Goal: Check status: Check status

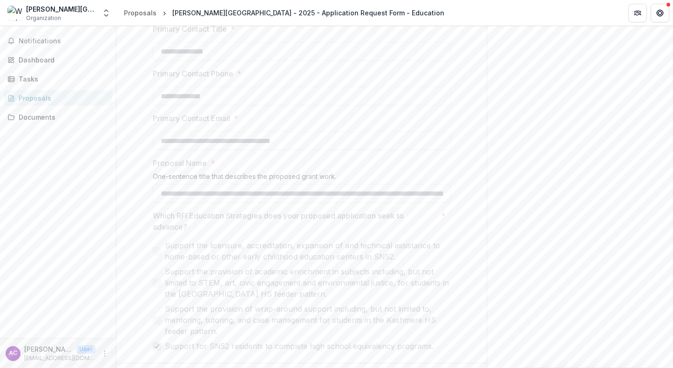
scroll to position [801, 0]
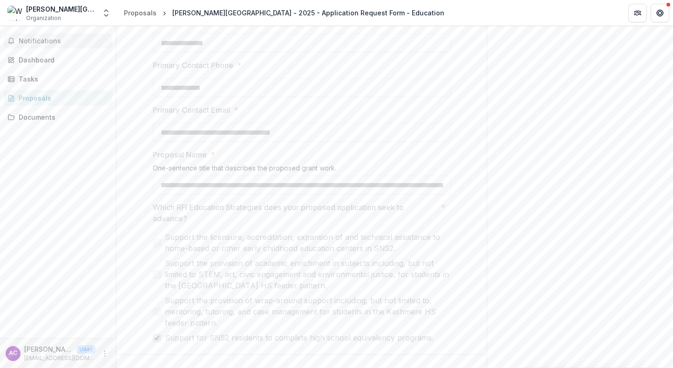
click at [37, 41] on span "Notifications" at bounding box center [64, 41] width 90 height 8
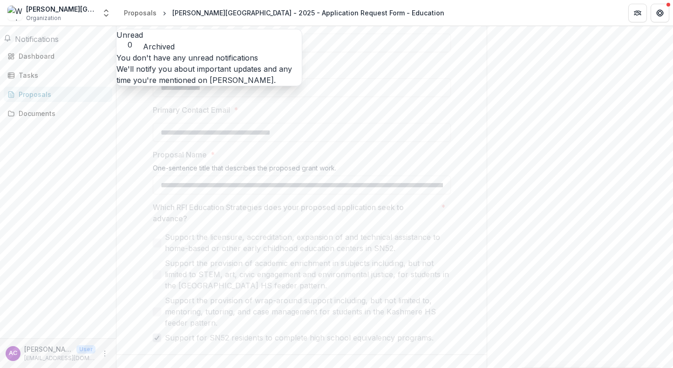
click at [36, 41] on span "Notifications" at bounding box center [37, 38] width 44 height 9
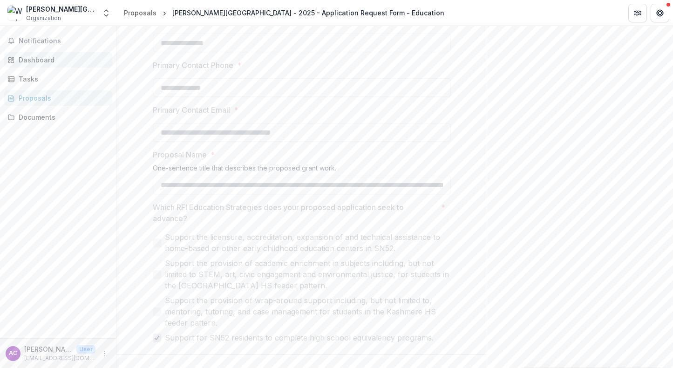
click at [42, 61] on div "Dashboard" at bounding box center [62, 60] width 86 height 10
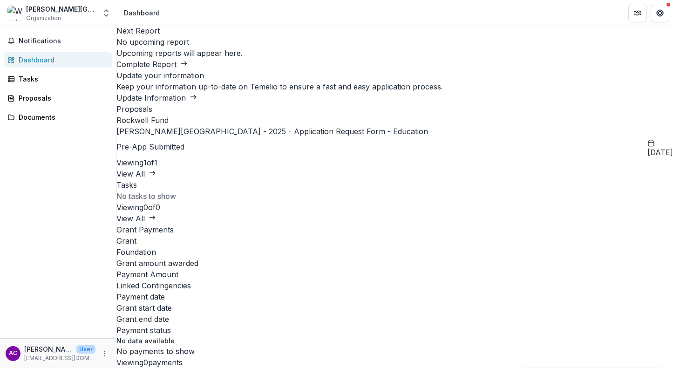
scroll to position [273, 0]
click at [41, 99] on div "Proposals" at bounding box center [62, 98] width 86 height 10
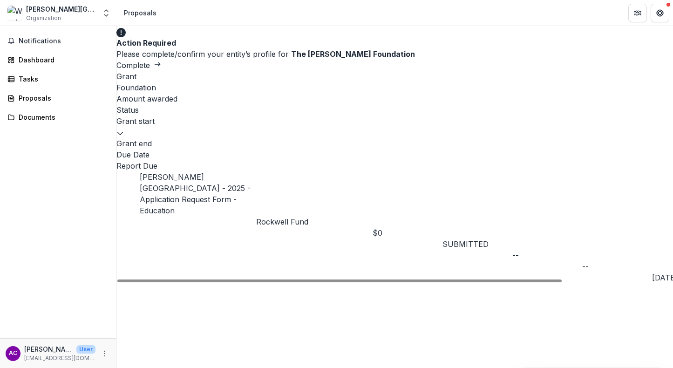
click at [197, 172] on link "[PERSON_NAME][GEOGRAPHIC_DATA] - 2025 - Application Request Form - Education" at bounding box center [195, 193] width 111 height 43
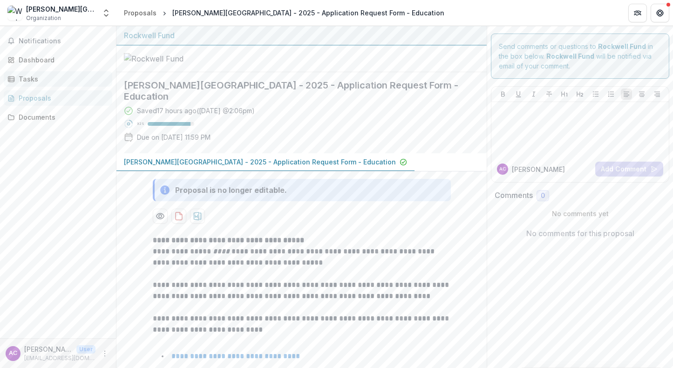
click at [34, 80] on div "Tasks" at bounding box center [62, 79] width 86 height 10
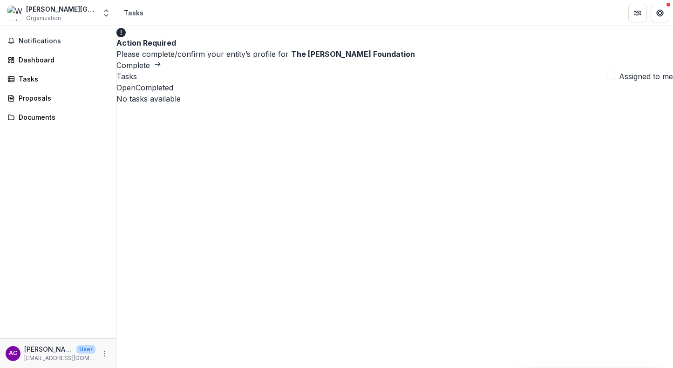
click at [41, 19] on span "Organization" at bounding box center [43, 18] width 35 height 8
click at [45, 9] on div "[PERSON_NAME][GEOGRAPHIC_DATA]" at bounding box center [61, 9] width 70 height 10
click at [109, 13] on icon "Open entity switcher" at bounding box center [106, 12] width 9 height 9
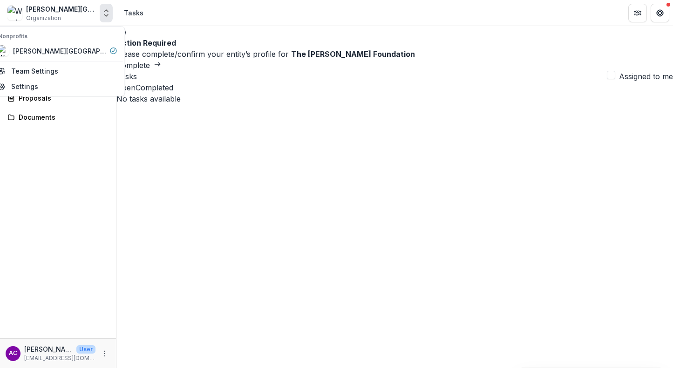
click at [107, 13] on icon "Open entity switcher" at bounding box center [106, 12] width 9 height 9
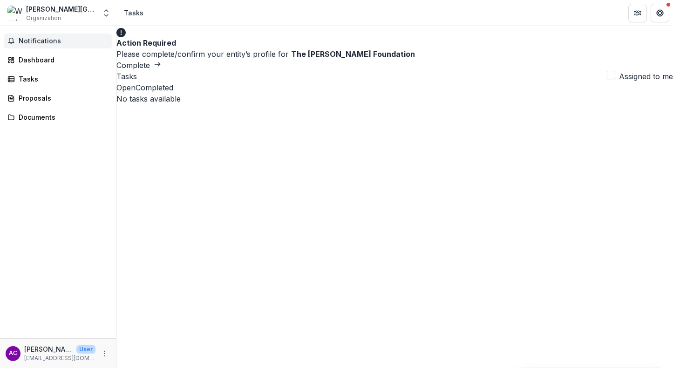
click at [30, 40] on span "Notifications" at bounding box center [64, 41] width 90 height 8
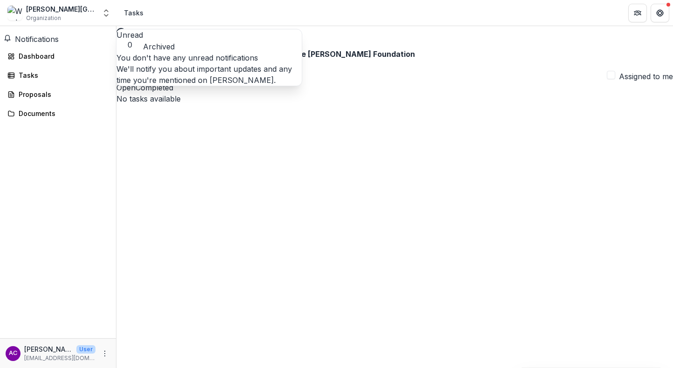
click at [29, 40] on span "Notifications" at bounding box center [37, 38] width 44 height 9
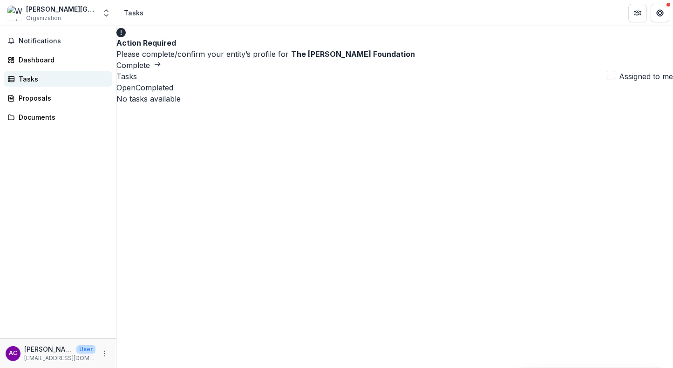
click at [33, 78] on div "Tasks" at bounding box center [62, 79] width 86 height 10
click at [31, 79] on div "Tasks" at bounding box center [62, 79] width 86 height 10
click at [34, 100] on div "Proposals" at bounding box center [62, 98] width 86 height 10
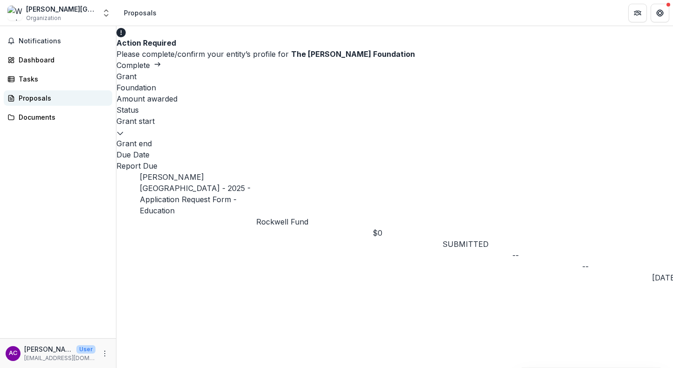
click at [37, 101] on div "Proposals" at bounding box center [62, 98] width 86 height 10
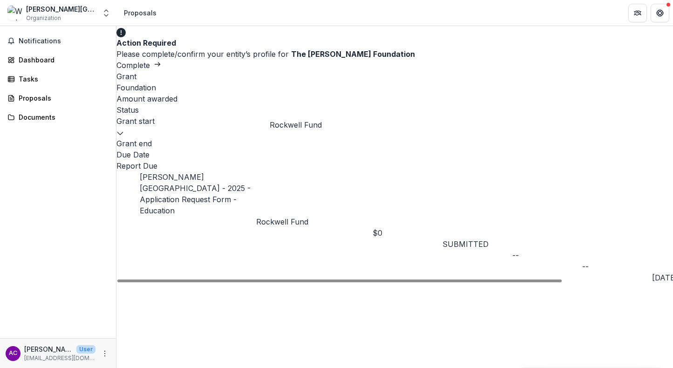
click at [294, 216] on p "Rockwell Fund" at bounding box center [314, 221] width 116 height 11
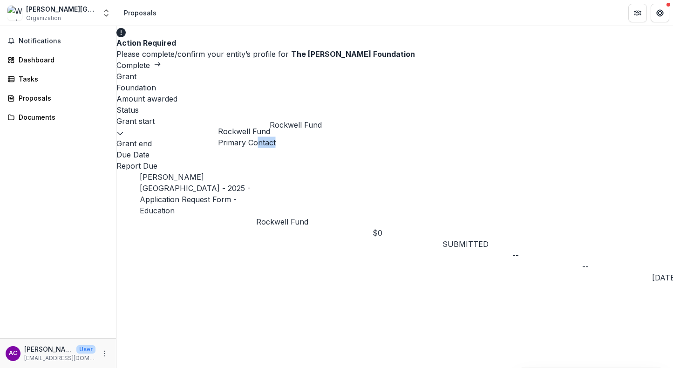
drag, startPoint x: 258, startPoint y: 141, endPoint x: 325, endPoint y: 138, distance: 67.1
click at [276, 138] on p "Primary Contact" at bounding box center [247, 142] width 58 height 11
click at [276, 139] on p "Primary Contact" at bounding box center [247, 142] width 58 height 11
click at [218, 123] on icon "Close" at bounding box center [218, 123] width 0 height 0
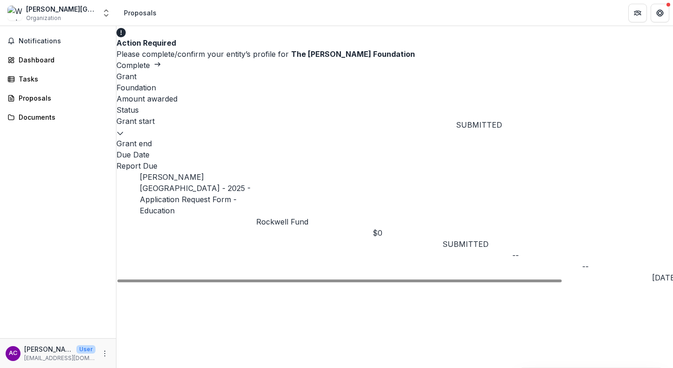
click at [476, 239] on span "SUBMITTED" at bounding box center [465, 243] width 46 height 9
drag, startPoint x: 533, startPoint y: 105, endPoint x: 612, endPoint y: 105, distance: 79.6
click at [612, 171] on div "[PERSON_NAME][GEOGRAPHIC_DATA] - 2025 - Application Request Form - Education Ro…" at bounding box center [394, 227] width 557 height 112
drag, startPoint x: 550, startPoint y: 113, endPoint x: 229, endPoint y: 145, distance: 322.5
click at [229, 279] on div at bounding box center [339, 280] width 444 height 3
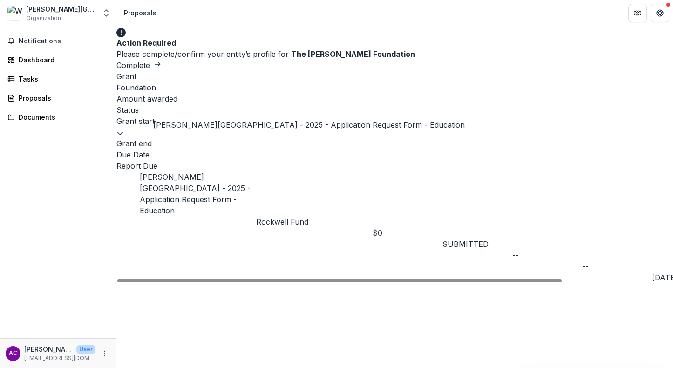
click at [198, 172] on link "[PERSON_NAME][GEOGRAPHIC_DATA] - 2025 - Application Request Form - Education" at bounding box center [195, 193] width 111 height 43
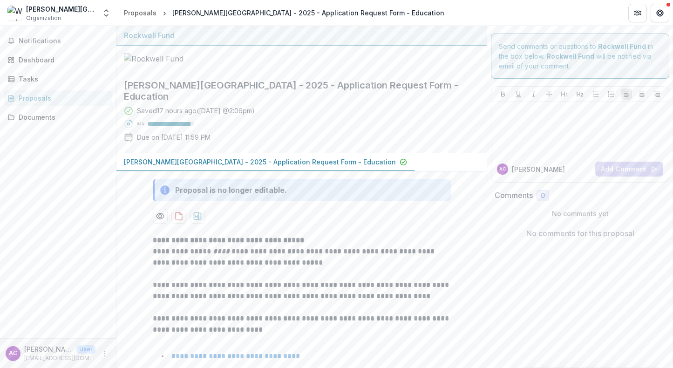
click at [204, 157] on p "[PERSON_NAME][GEOGRAPHIC_DATA] - 2025 - Application Request Form - Education" at bounding box center [260, 162] width 272 height 10
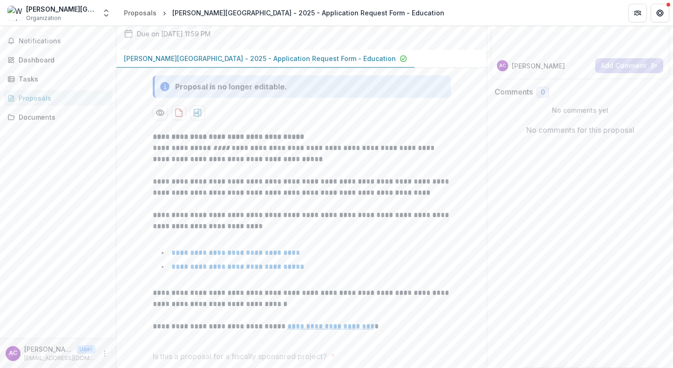
scroll to position [218, 0]
